Goal: Find specific fact: Find specific fact

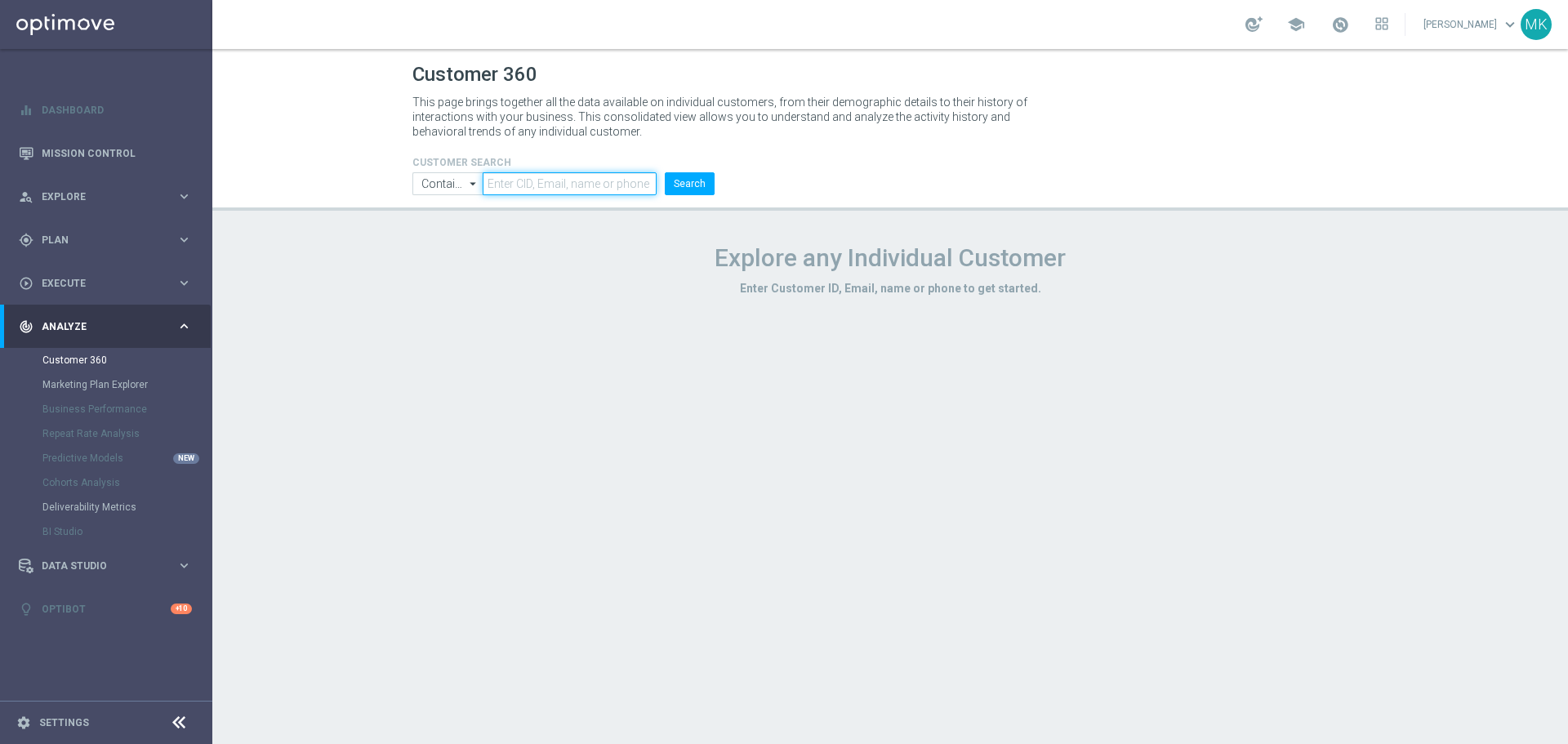
click at [629, 175] on input "text" at bounding box center [569, 183] width 174 height 23
paste input "2877162"
type input "2877162"
drag, startPoint x: 687, startPoint y: 175, endPoint x: 665, endPoint y: 173, distance: 22.1
click at [686, 175] on button "Search" at bounding box center [690, 183] width 50 height 23
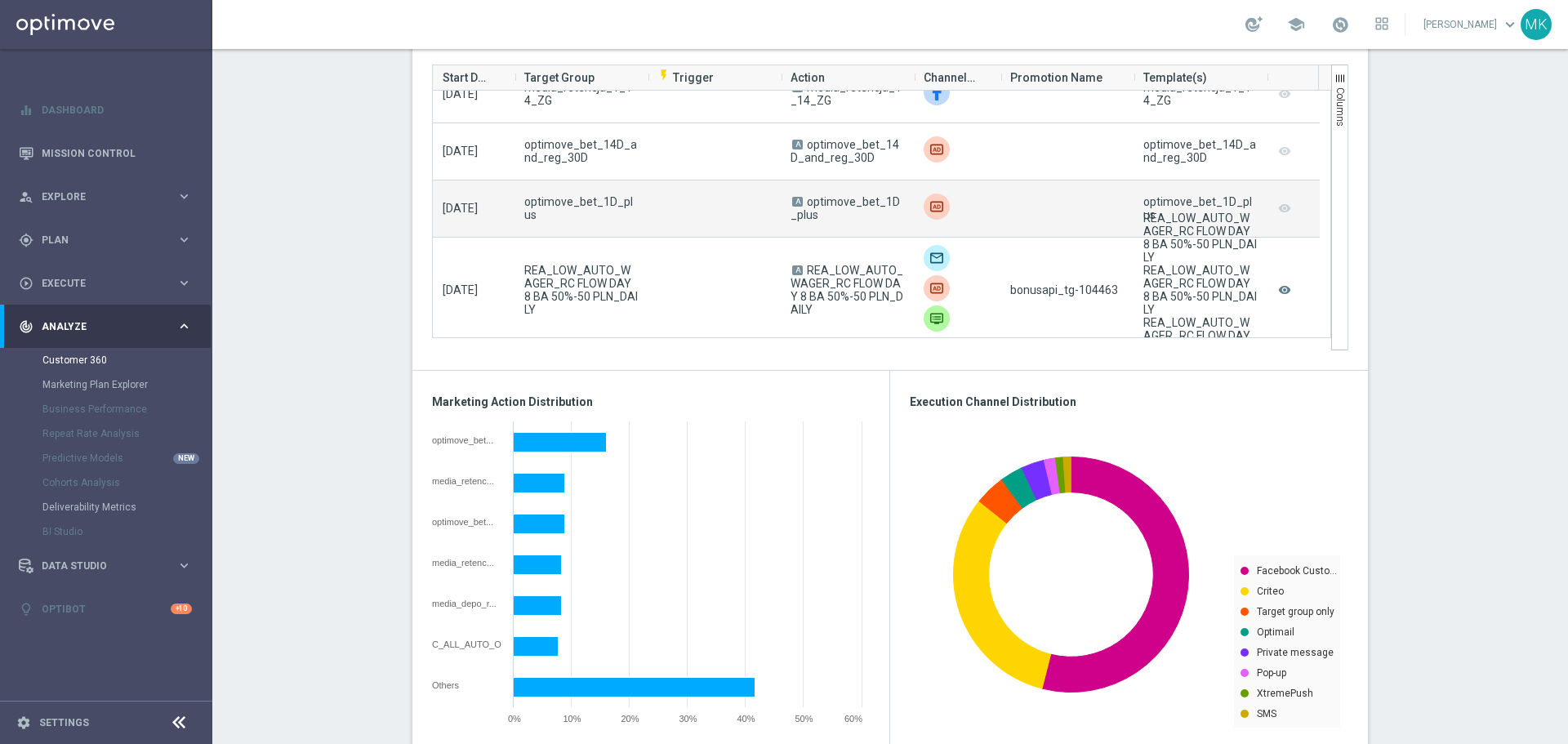
scroll to position [735, 0]
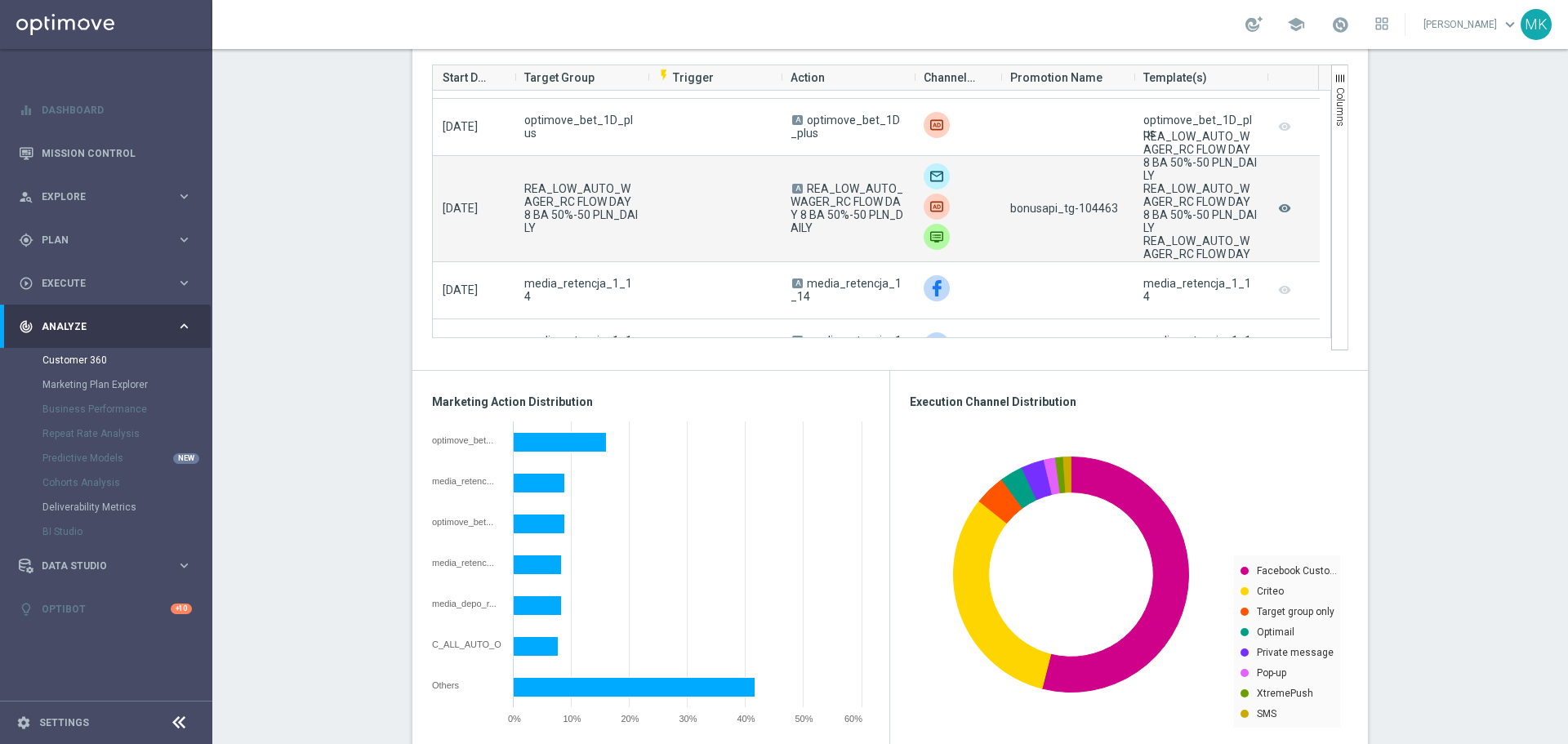
click at [1086, 206] on span "bonusapi_tg-104463" at bounding box center [1064, 209] width 108 height 13
click at [1086, 208] on span "bonusapi_tg-104463" at bounding box center [1064, 209] width 108 height 13
copy span "104463"
